Goal: Task Accomplishment & Management: Manage account settings

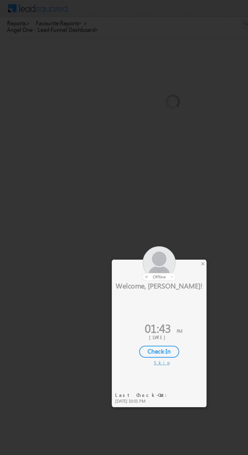
click at [146, 190] on div "×" at bounding box center [146, 190] width 5 height 6
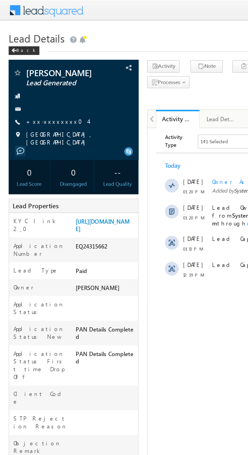
click at [34, 72] on link "+xx-xxxxxxxx04" at bounding box center [33, 71] width 36 height 4
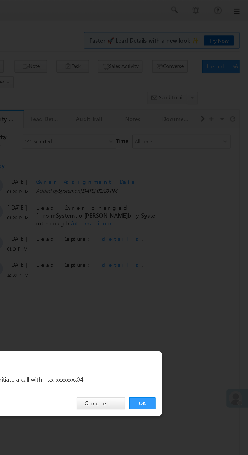
click at [186, 236] on link "OK" at bounding box center [186, 235] width 15 height 7
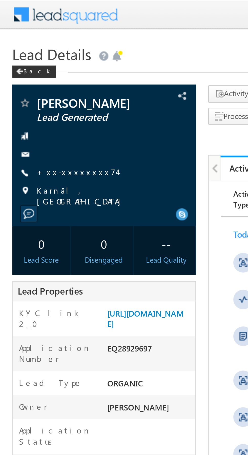
click at [33, 72] on link "+xx-xxxxxxxx74" at bounding box center [31, 71] width 33 height 4
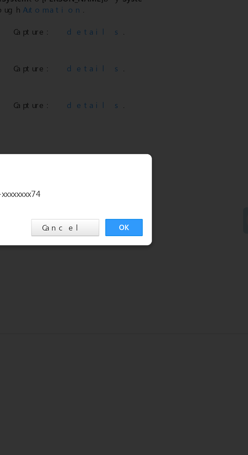
click at [187, 237] on link "OK" at bounding box center [186, 235] width 15 height 7
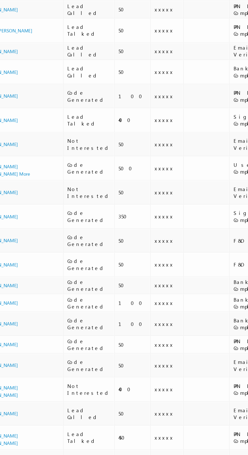
scroll to position [0, 2]
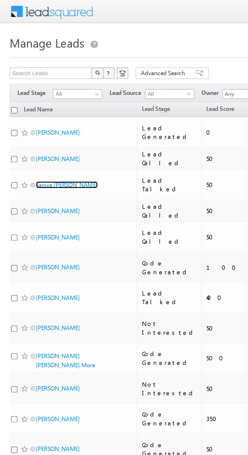
click at [34, 95] on link "Saniya Sanjay Gauns" at bounding box center [35, 97] width 32 height 4
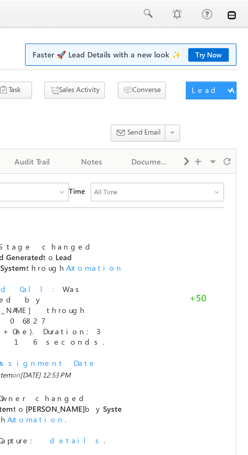
click at [241, 7] on link at bounding box center [241, 7] width 4 height 4
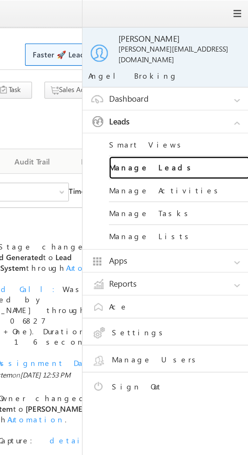
click at [219, 69] on link "Manage Leads" at bounding box center [218, 72] width 61 height 10
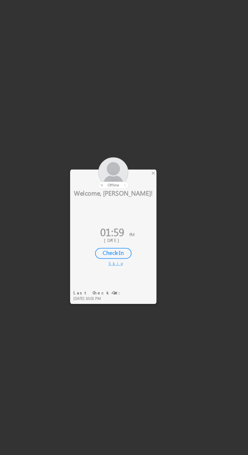
click at [147, 189] on div "×" at bounding box center [146, 190] width 5 height 6
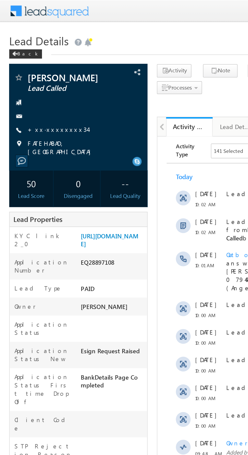
click at [14, 139] on div "KYC link 2_0 [URL][DOMAIN_NAME]" at bounding box center [42, 132] width 75 height 14
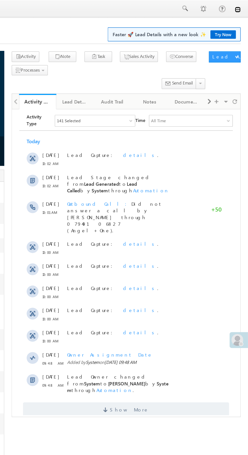
click at [242, 8] on link at bounding box center [241, 7] width 4 height 4
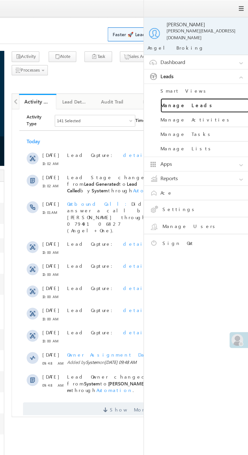
click at [222, 72] on link "Manage Leads" at bounding box center [218, 72] width 61 height 10
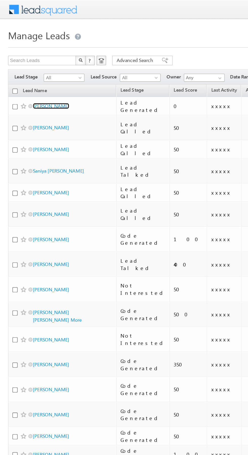
click at [33, 68] on link "[PERSON_NAME]" at bounding box center [32, 67] width 23 height 4
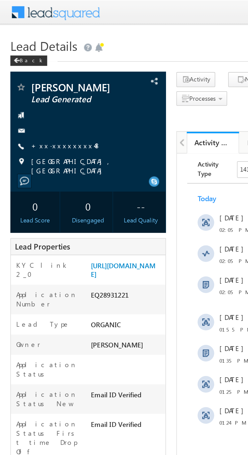
click at [29, 71] on link "+xx-xxxxxxxx48" at bounding box center [32, 71] width 34 height 4
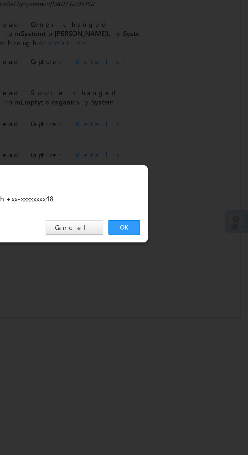
click at [186, 235] on link "OK" at bounding box center [186, 235] width 15 height 7
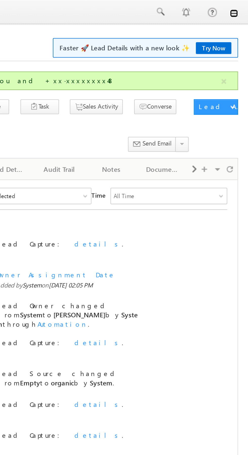
click at [242, 8] on link at bounding box center [241, 7] width 4 height 4
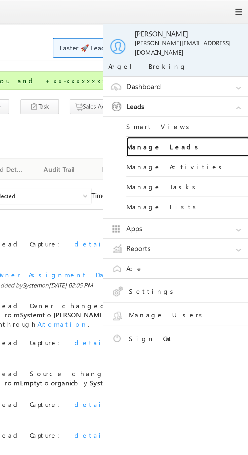
click at [223, 70] on link "Manage Leads" at bounding box center [218, 72] width 61 height 10
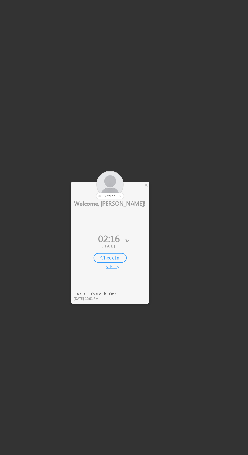
click at [150, 195] on div at bounding box center [124, 227] width 248 height 455
click at [152, 192] on div at bounding box center [124, 227] width 248 height 455
click at [150, 194] on div at bounding box center [124, 227] width 248 height 455
click at [150, 195] on div at bounding box center [124, 227] width 248 height 455
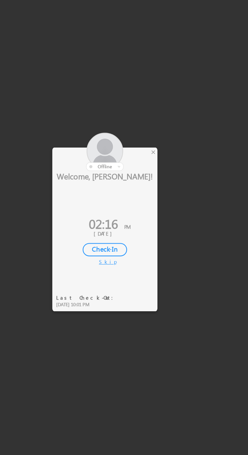
click at [146, 192] on div "×" at bounding box center [146, 190] width 5 height 6
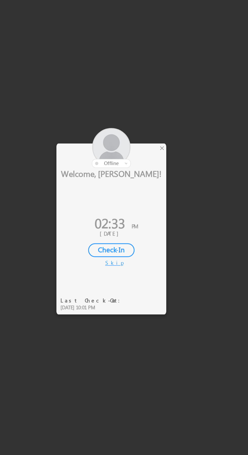
click at [148, 191] on div at bounding box center [115, 190] width 68 height 25
click at [144, 191] on div "×" at bounding box center [146, 190] width 5 height 6
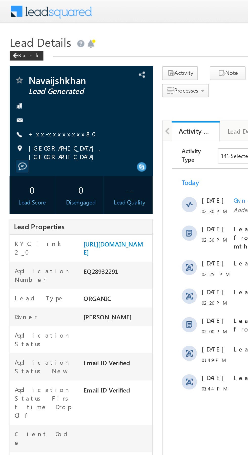
click at [32, 70] on link "+xx-xxxxxxxx80" at bounding box center [34, 71] width 39 height 4
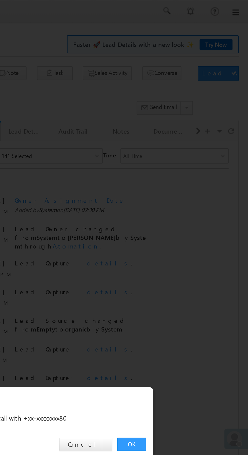
click at [183, 236] on link "OK" at bounding box center [186, 235] width 15 height 7
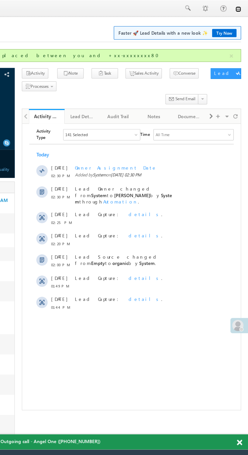
click at [242, 7] on link at bounding box center [241, 7] width 4 height 4
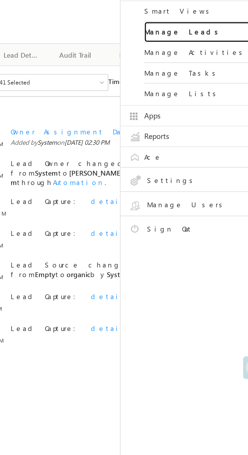
click at [222, 67] on link "Manage Leads" at bounding box center [218, 72] width 61 height 10
